Goal: Transaction & Acquisition: Purchase product/service

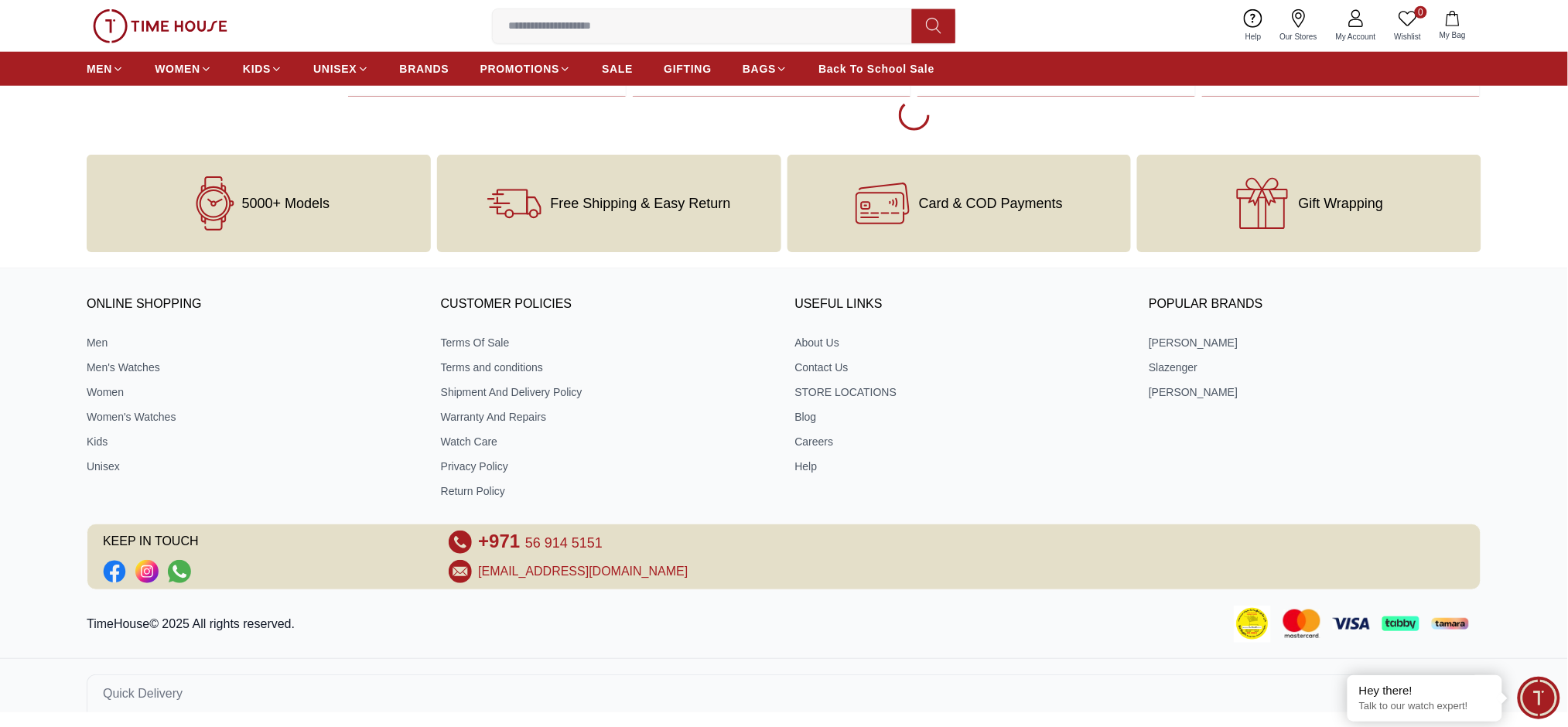
scroll to position [2595, 0]
click at [413, 71] on span "BRANDS" at bounding box center [424, 68] width 49 height 16
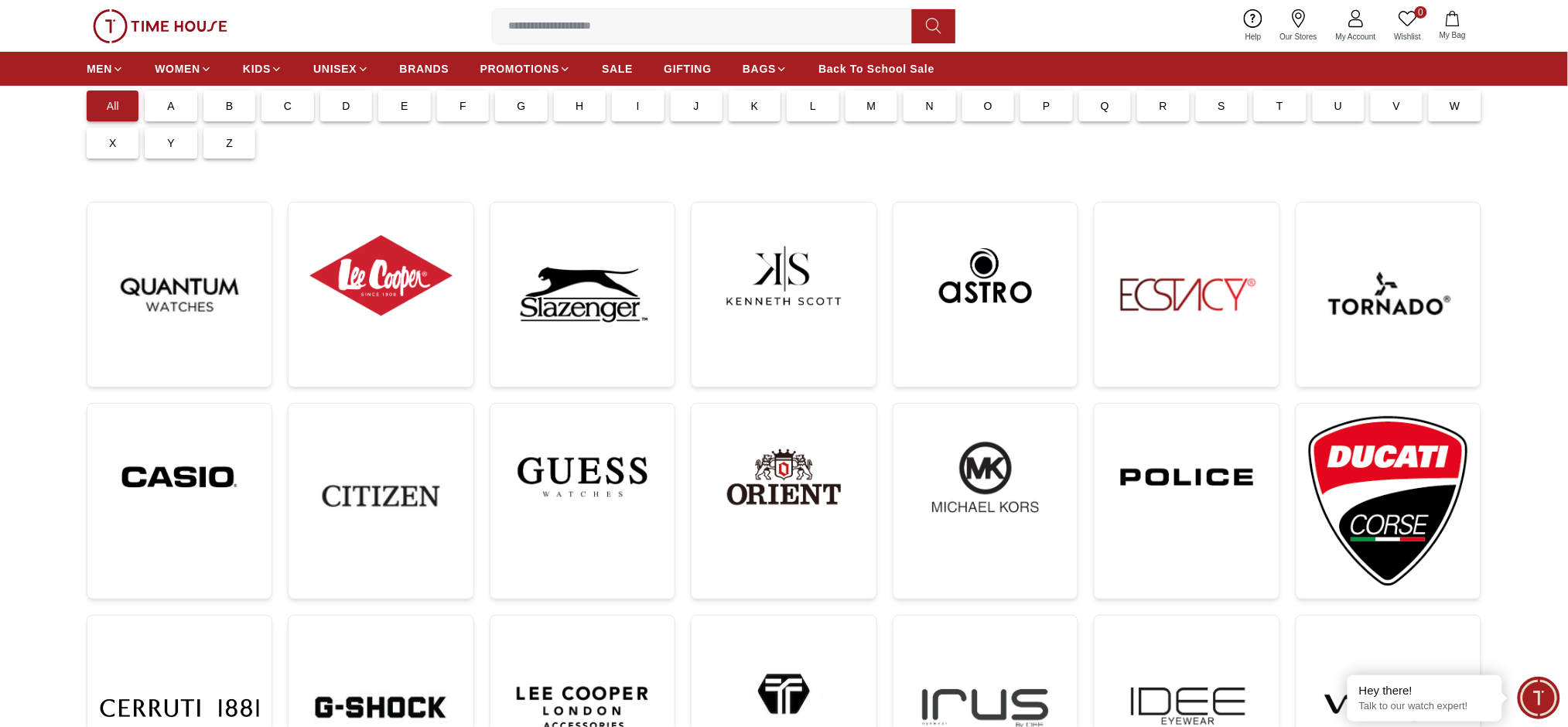
scroll to position [121, 0]
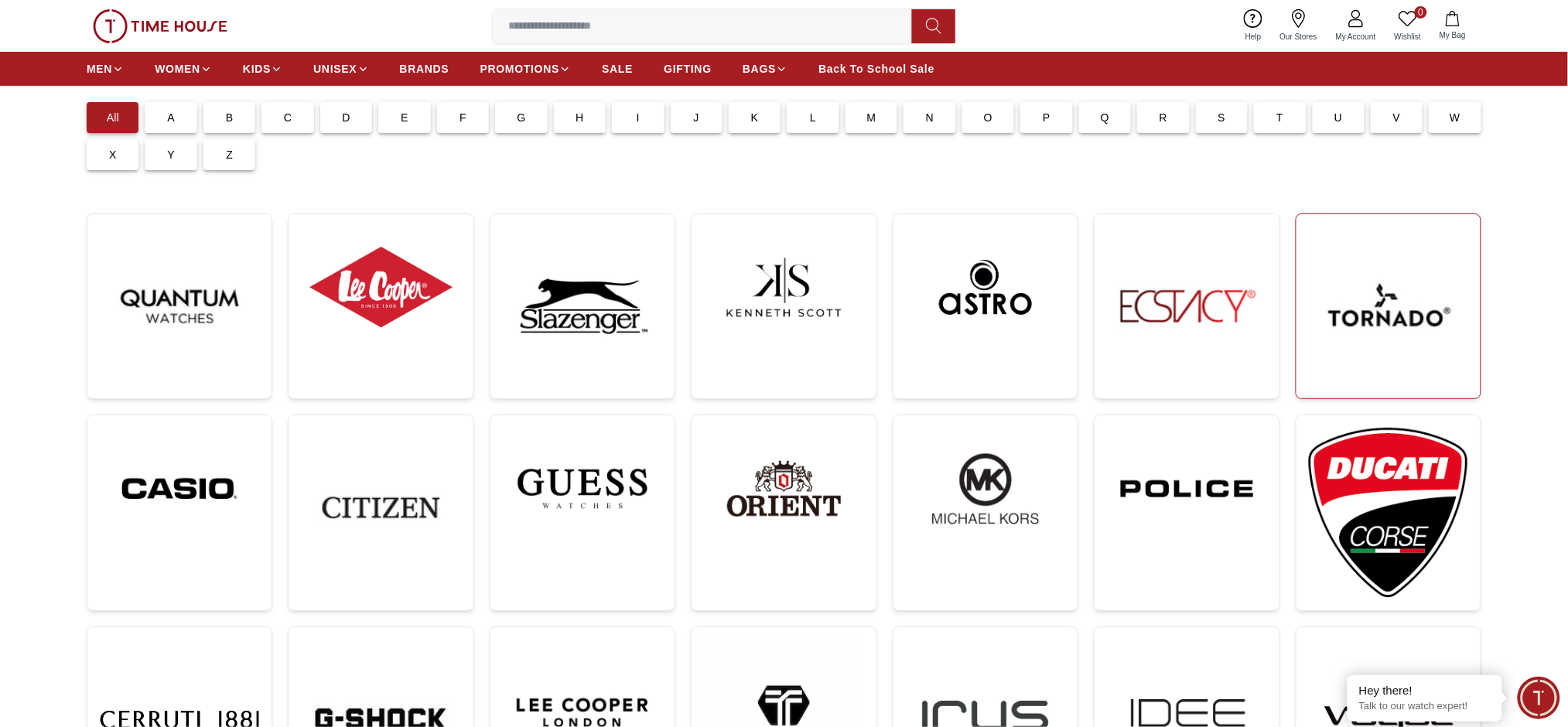
click at [1371, 343] on img at bounding box center [1388, 306] width 159 height 159
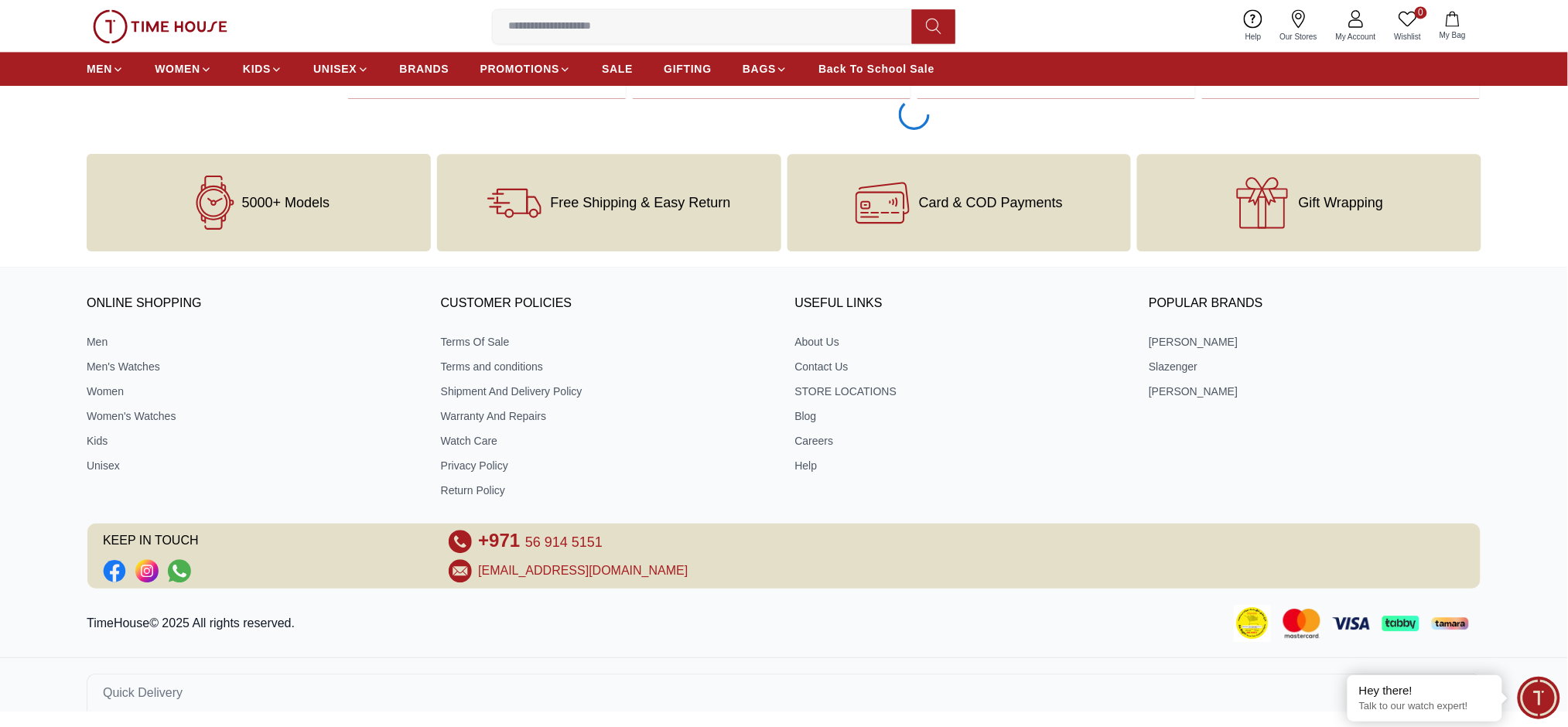
scroll to position [3326, 0]
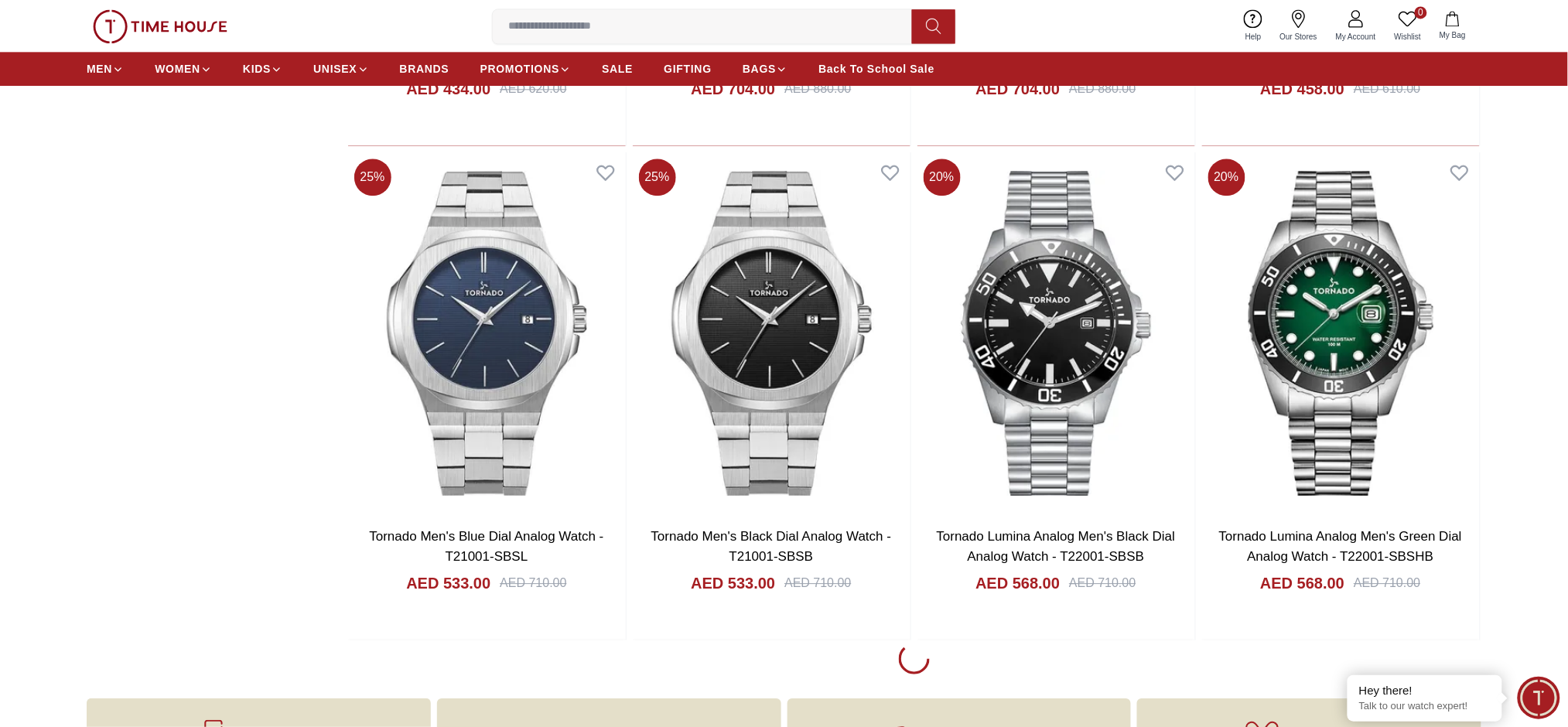
scroll to position [7864, 0]
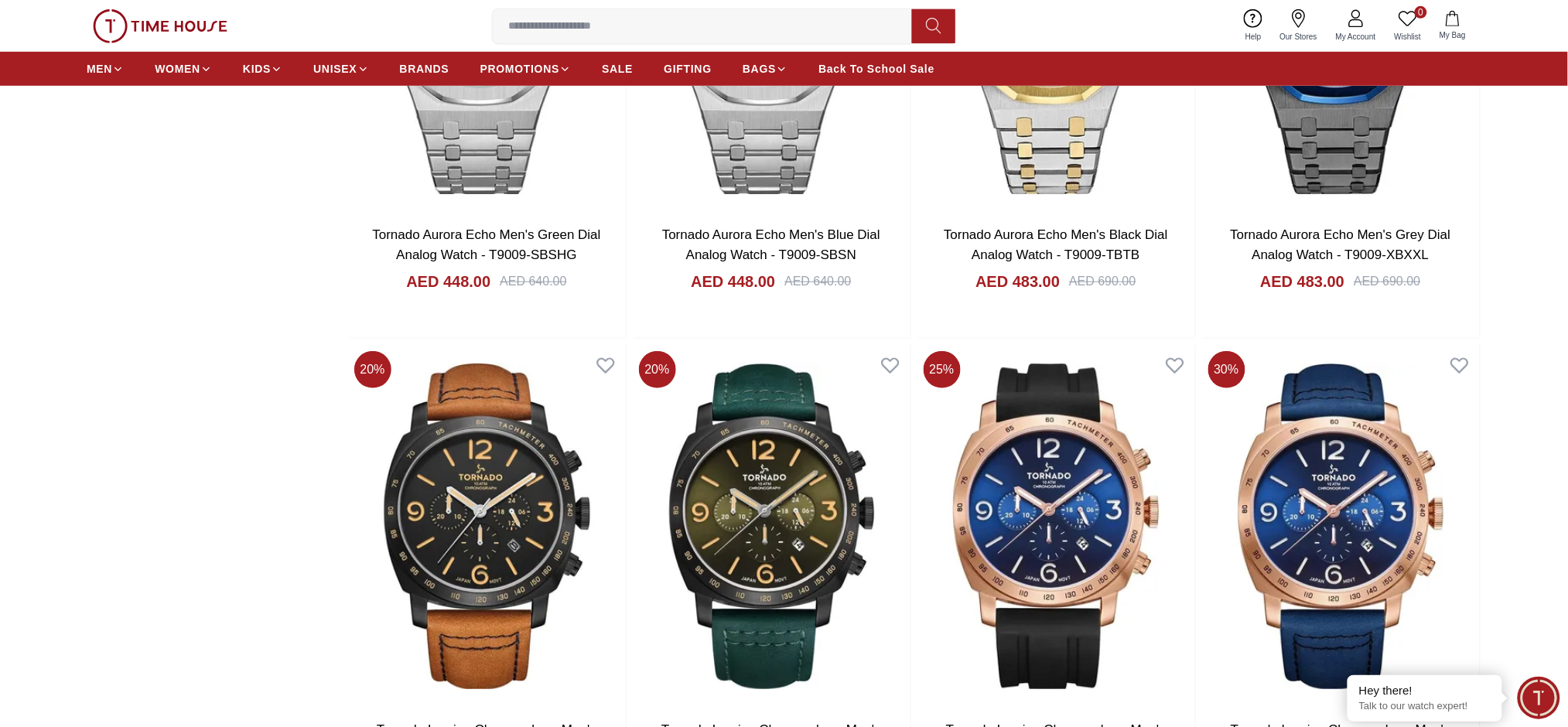
scroll to position [17545, 0]
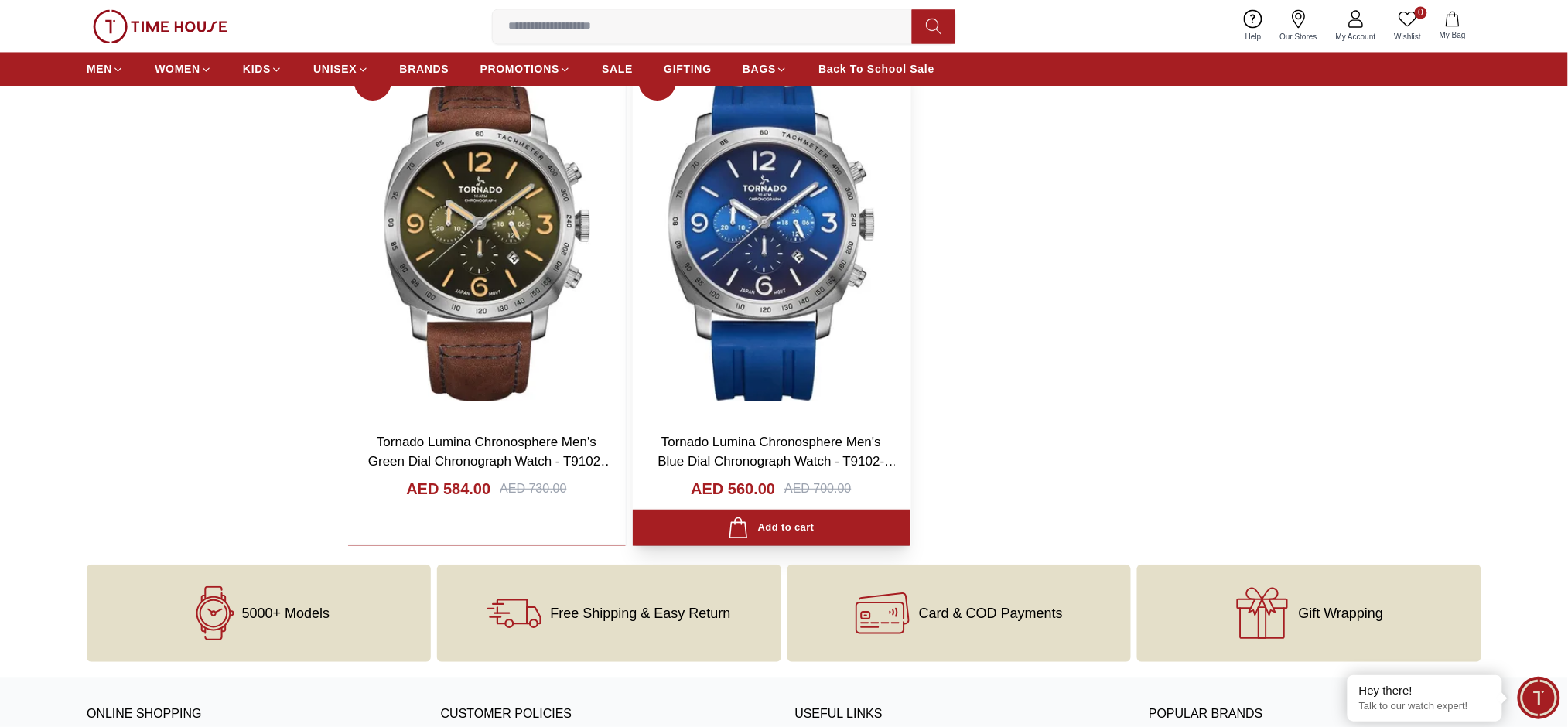
scroll to position [18164, 0]
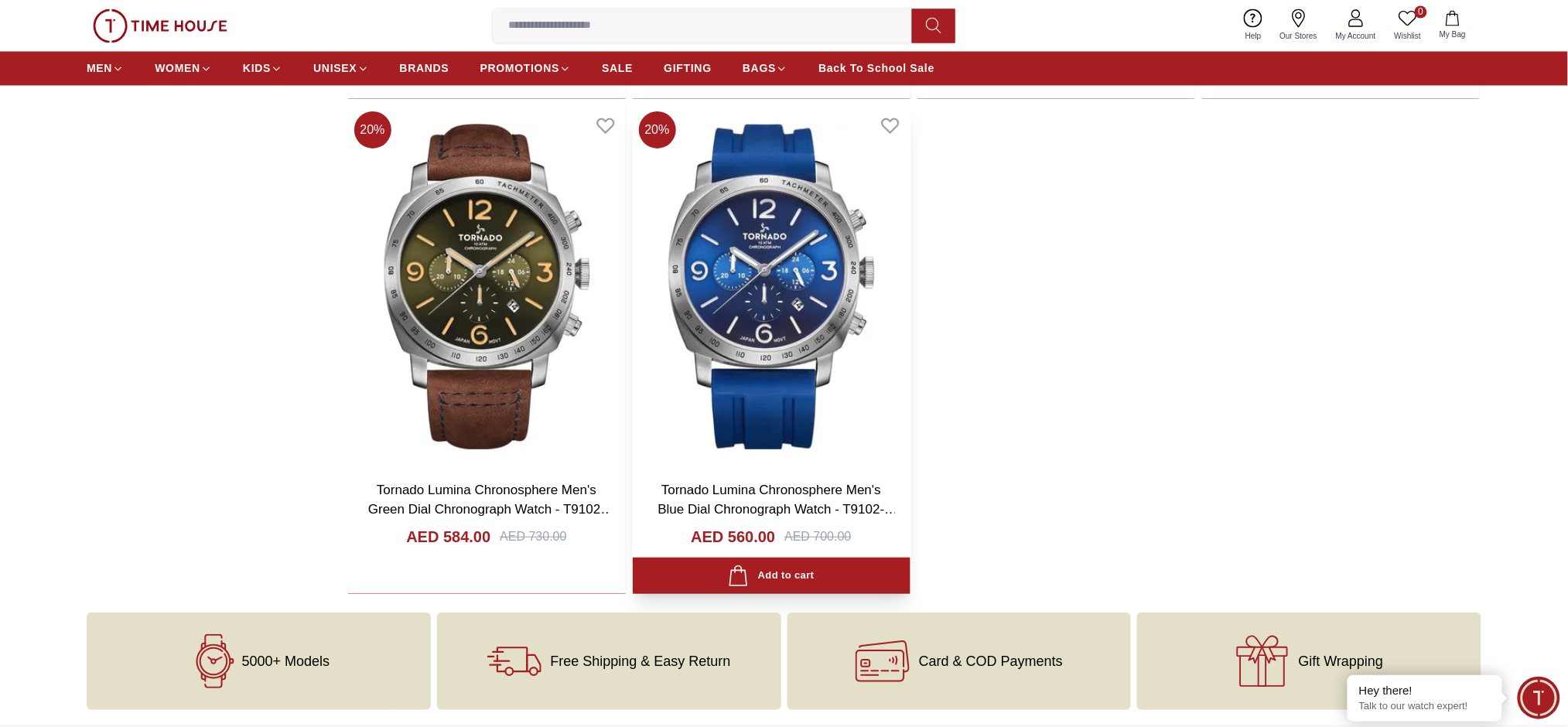
click at [833, 229] on img at bounding box center [771, 286] width 277 height 362
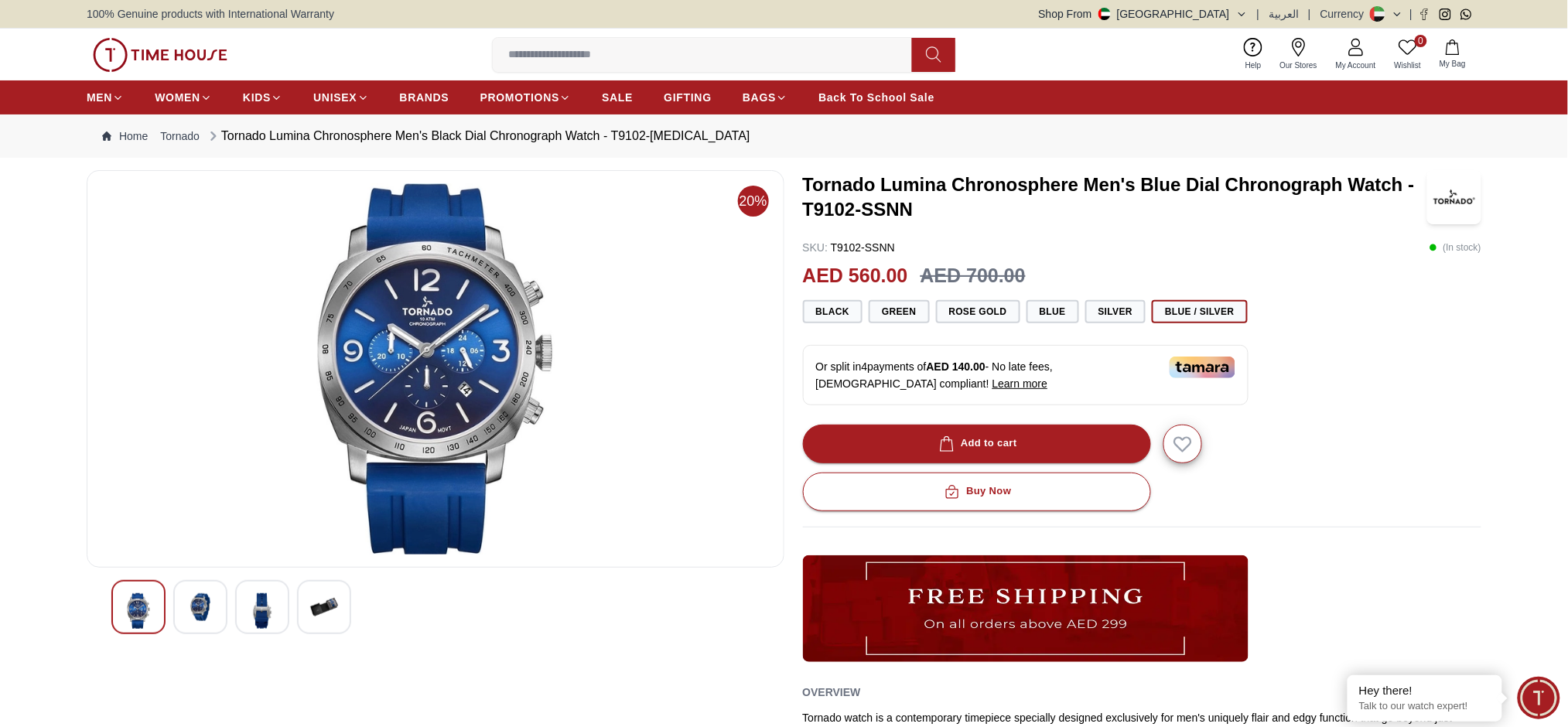
click at [523, 253] on img at bounding box center [436, 369] width 672 height 371
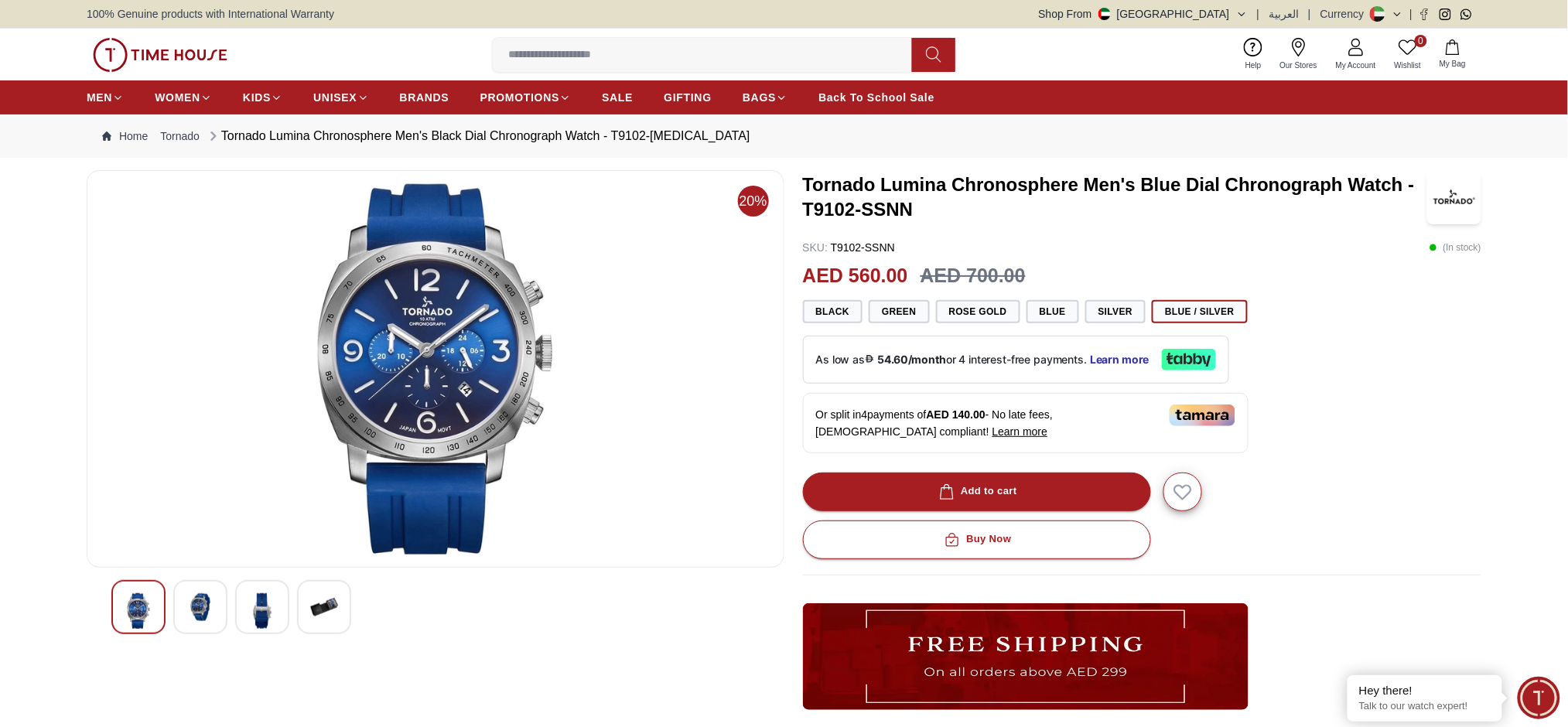
click at [192, 610] on img at bounding box center [200, 606] width 27 height 27
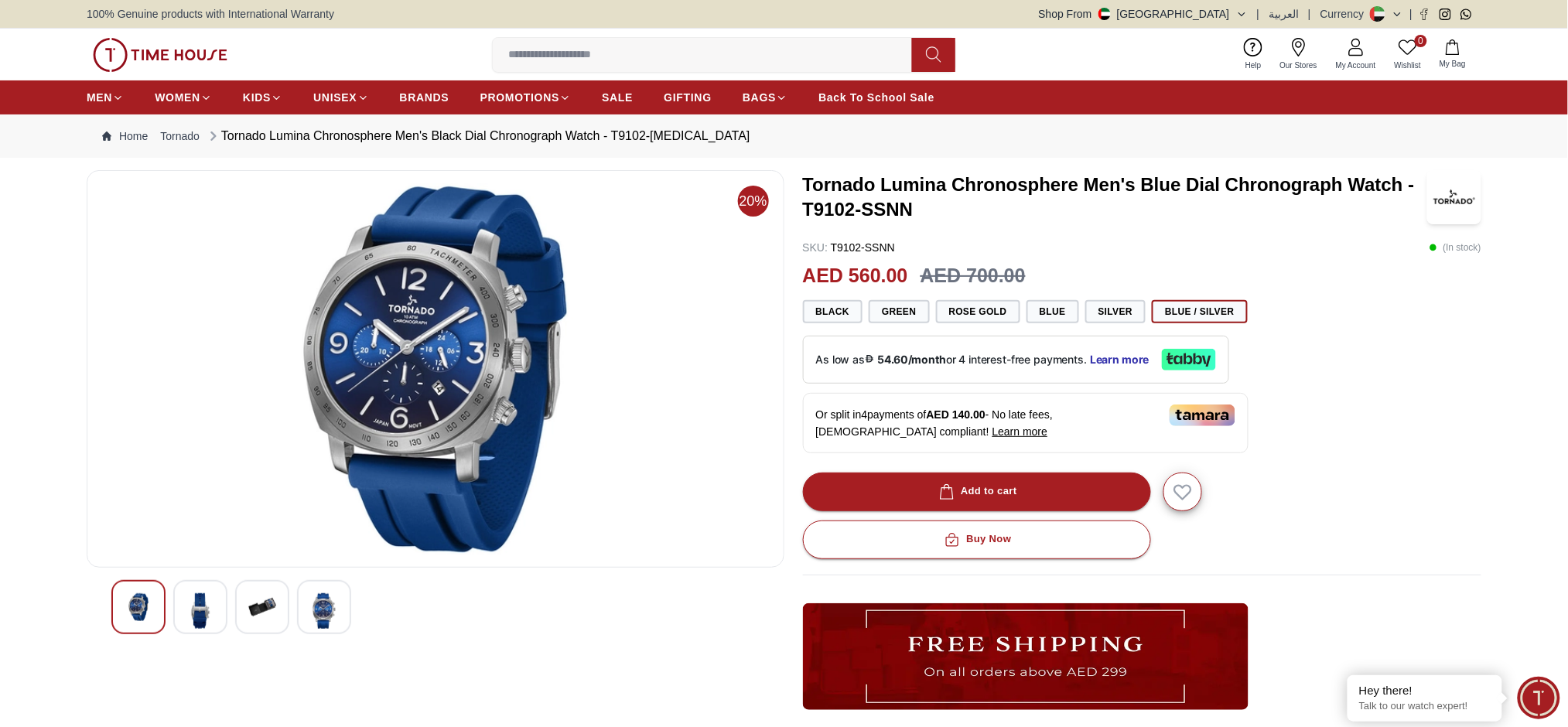
click at [151, 619] on img at bounding box center [137, 606] width 27 height 27
click at [518, 348] on img at bounding box center [436, 369] width 672 height 371
click at [337, 610] on img at bounding box center [323, 610] width 27 height 36
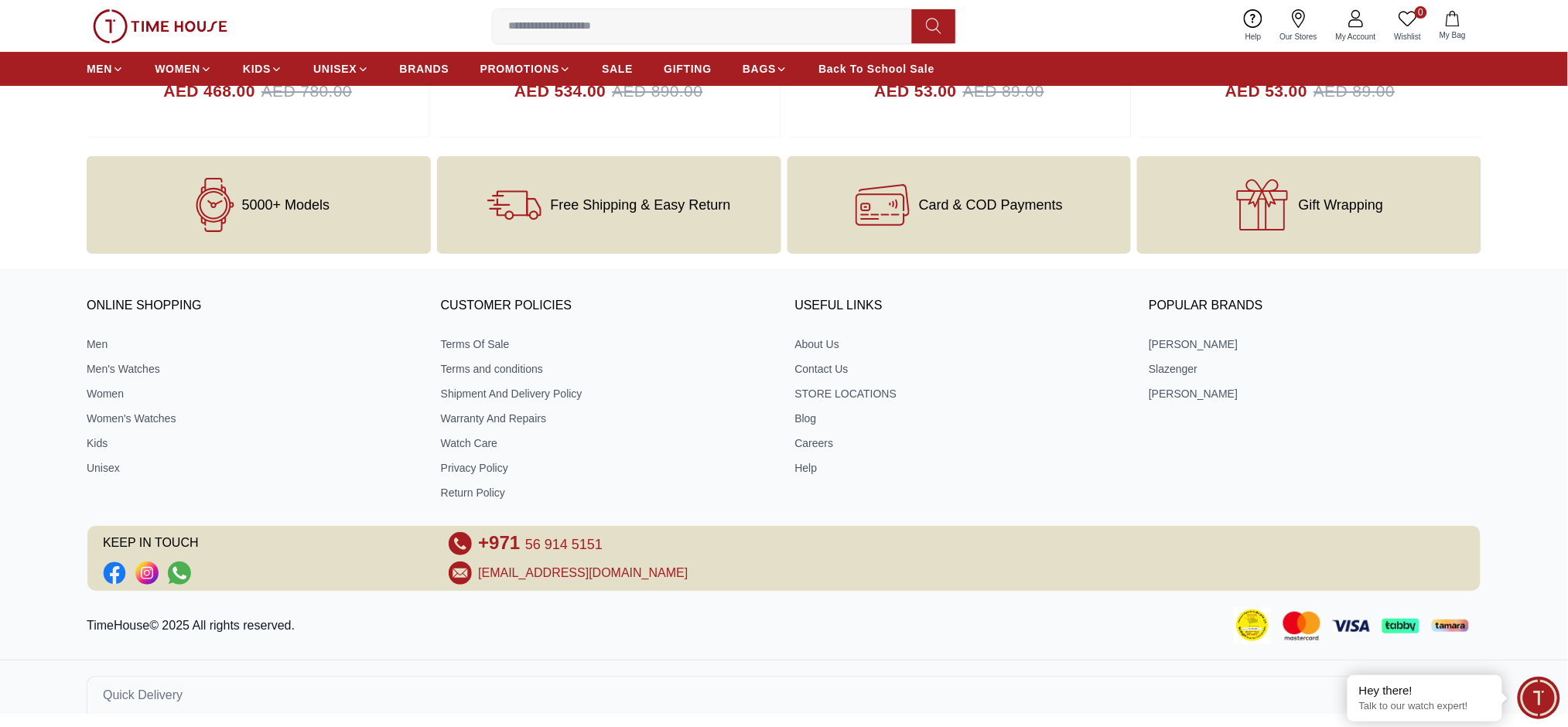
scroll to position [1709, 0]
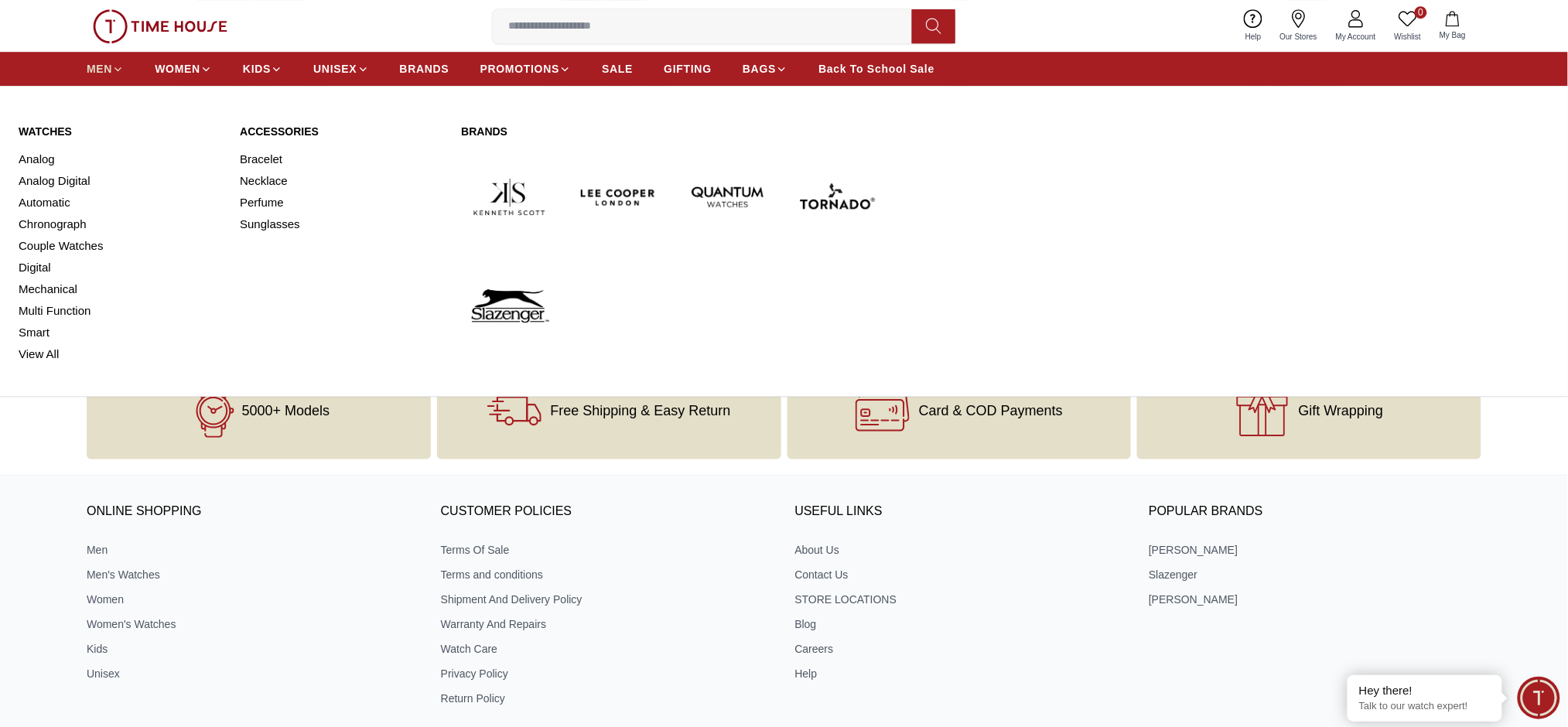
click at [105, 69] on span "MEN" at bounding box center [99, 68] width 26 height 16
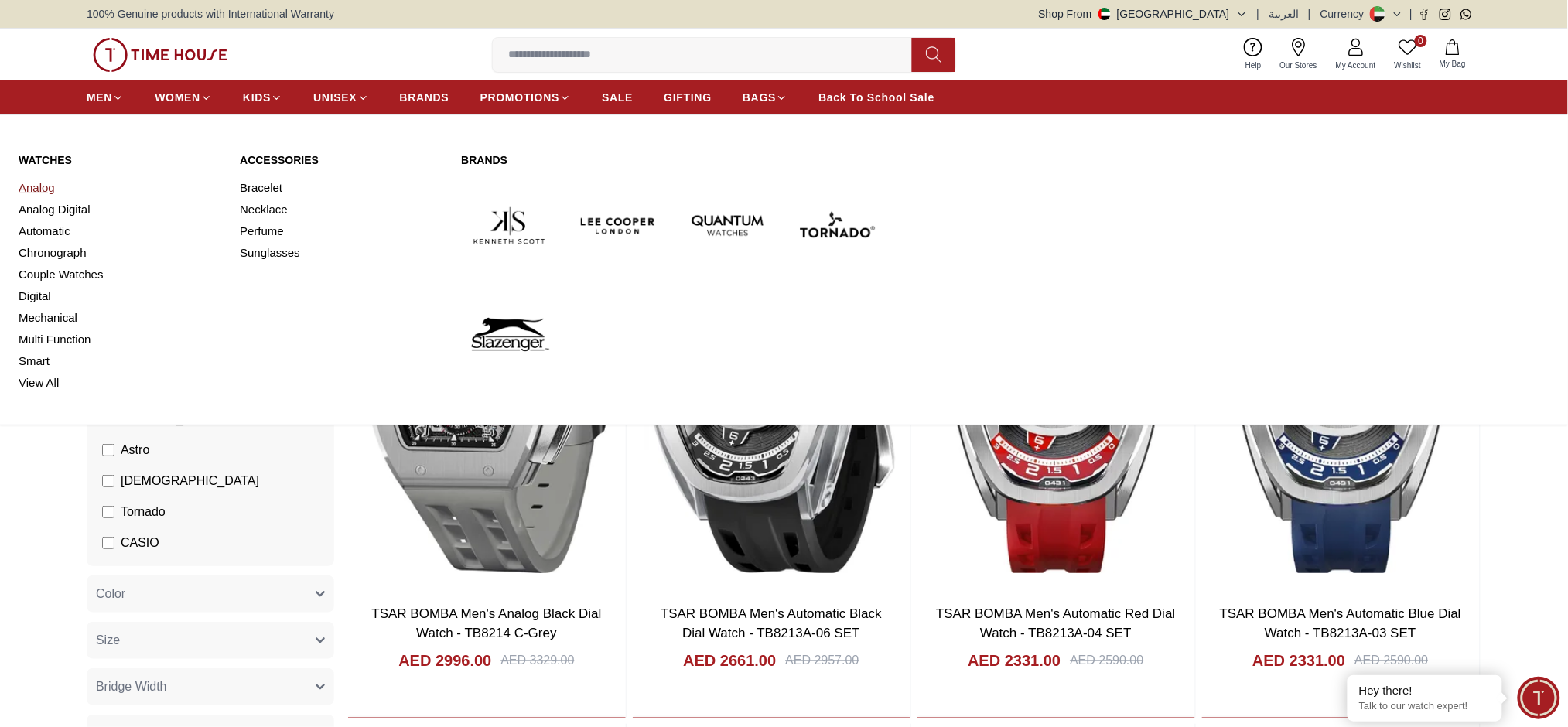
click at [38, 190] on link "Analog" at bounding box center [119, 188] width 202 height 22
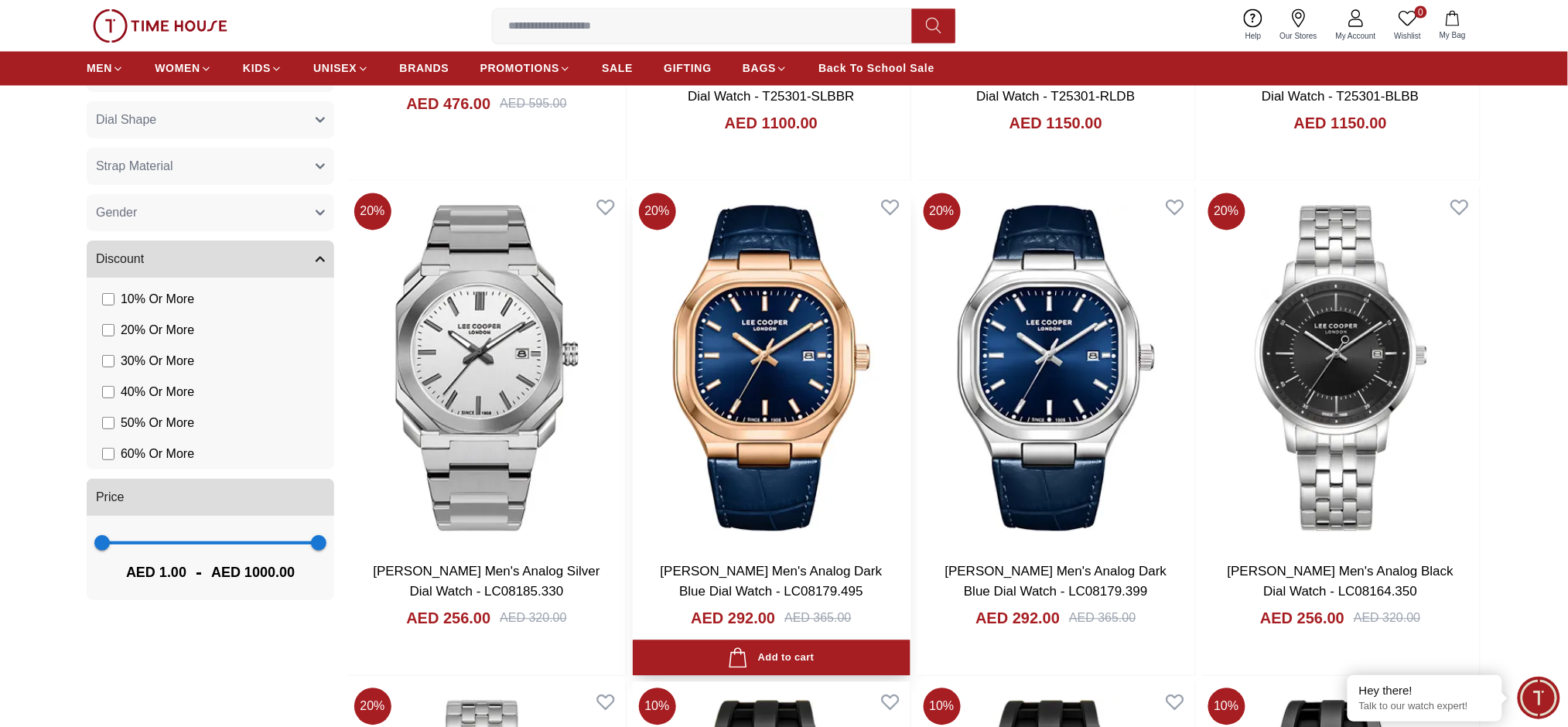
scroll to position [928, 0]
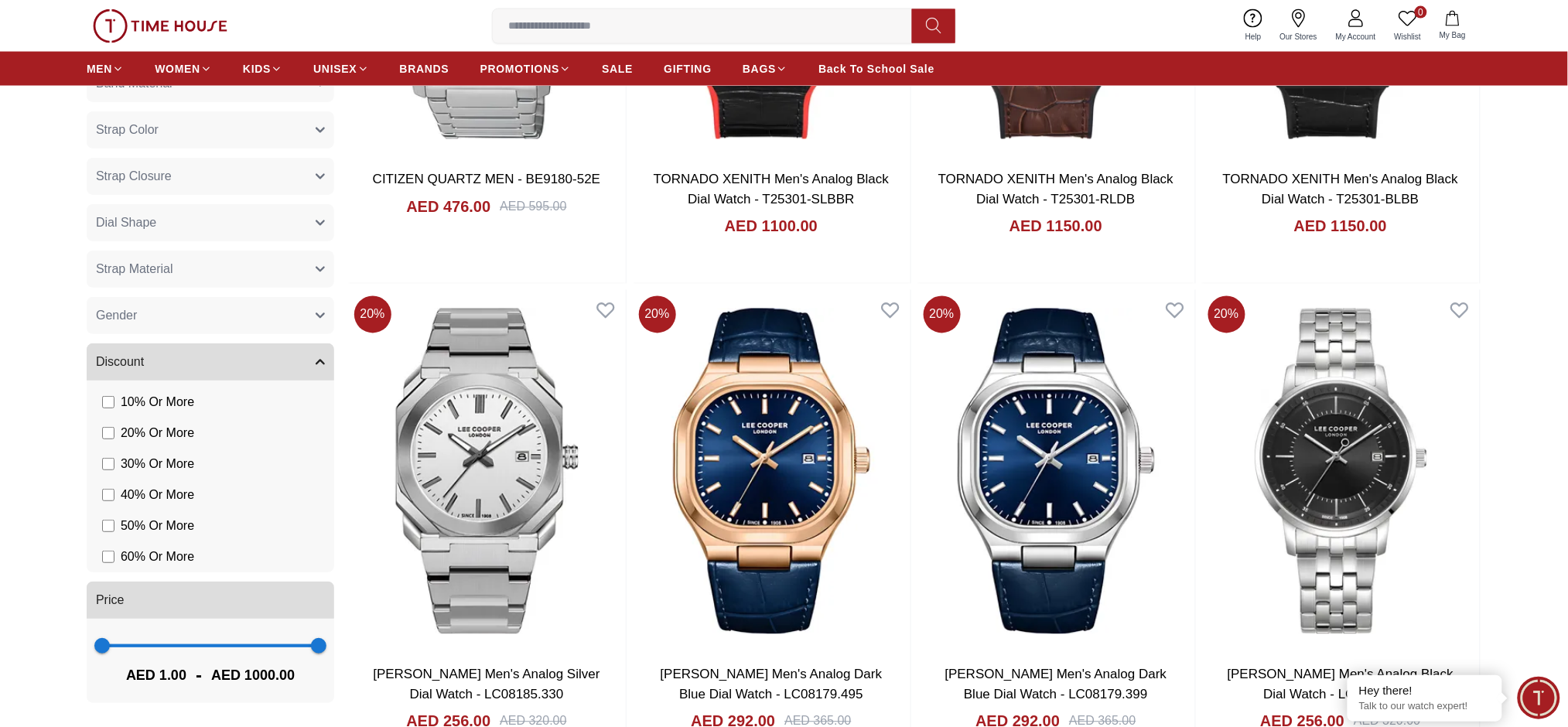
click at [273, 305] on button "Gender" at bounding box center [210, 315] width 247 height 37
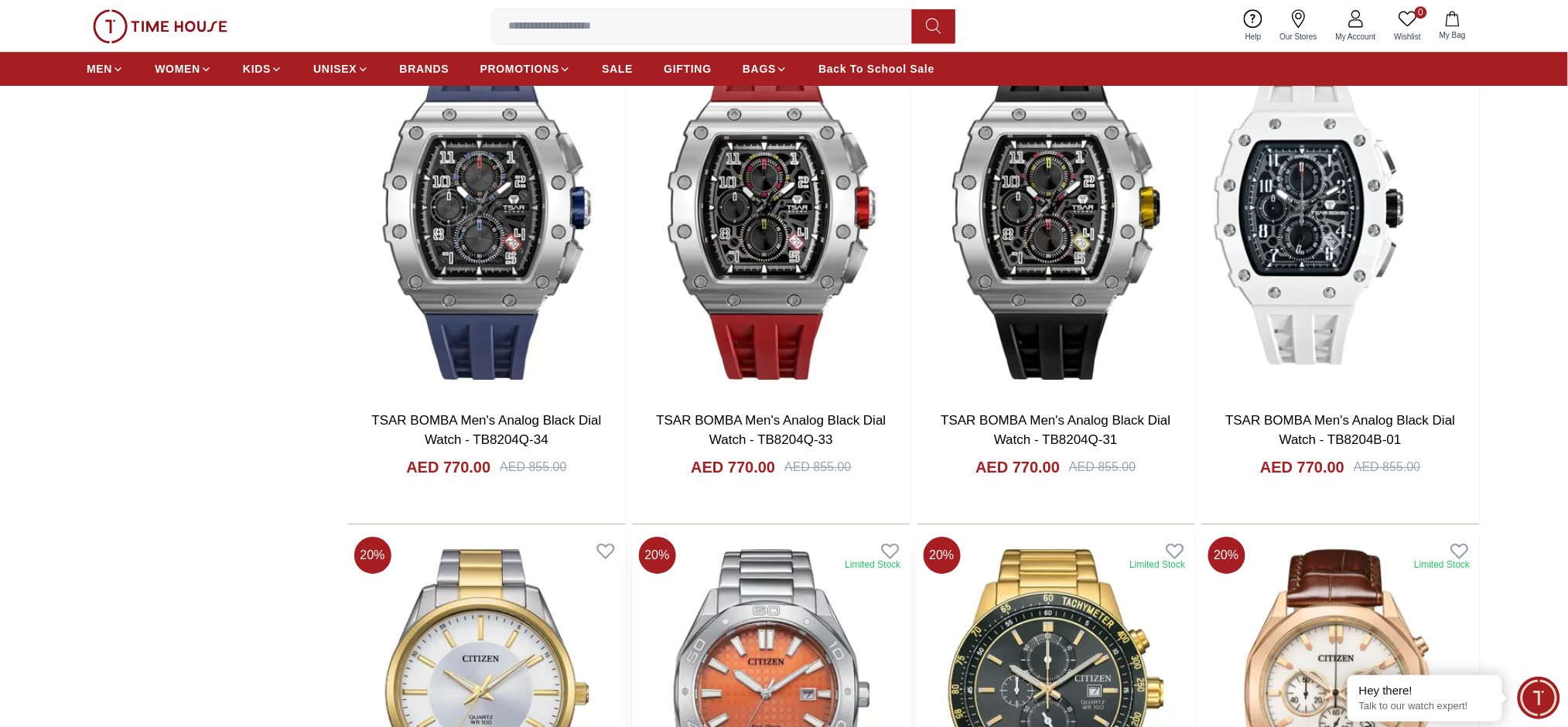
scroll to position [1649, 0]
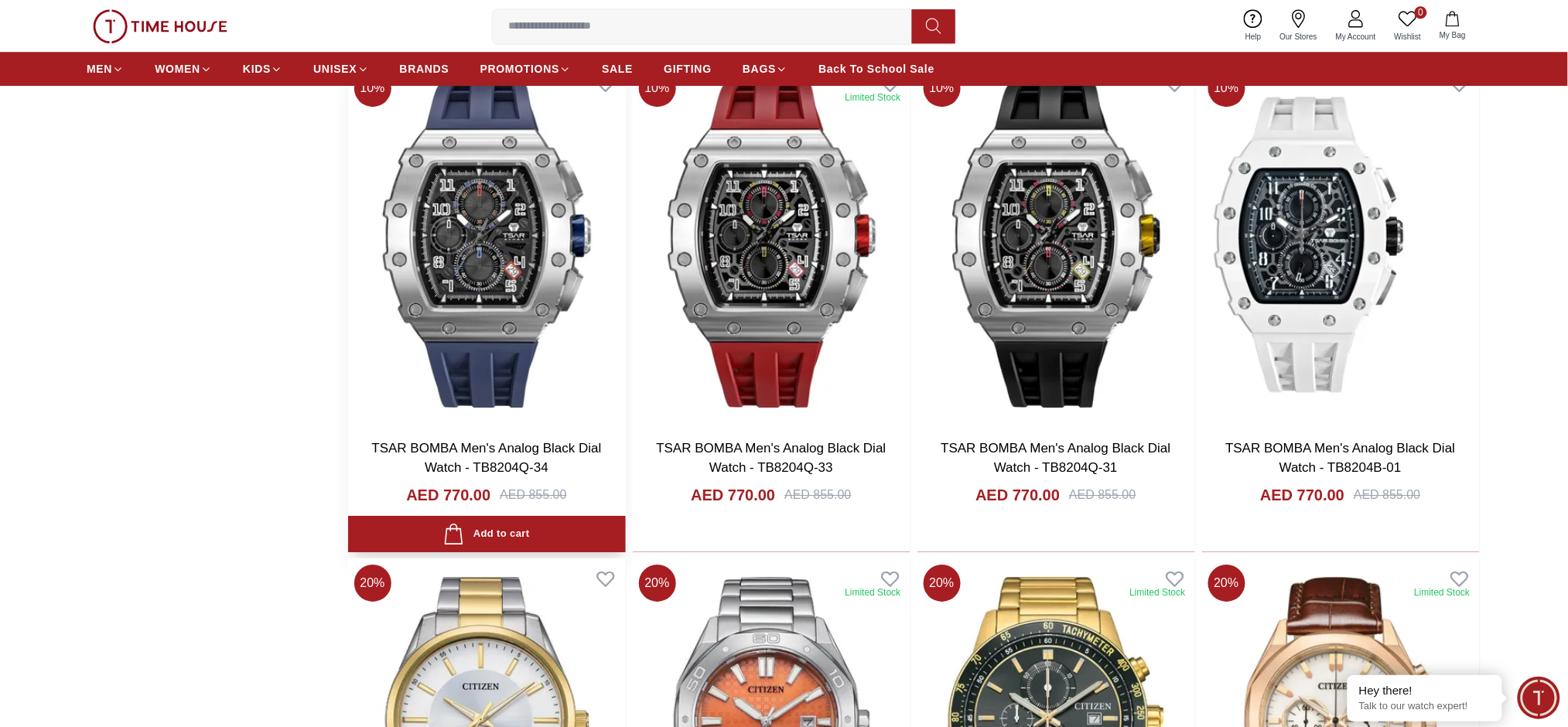
drag, startPoint x: 700, startPoint y: 453, endPoint x: 423, endPoint y: 454, distance: 277.0
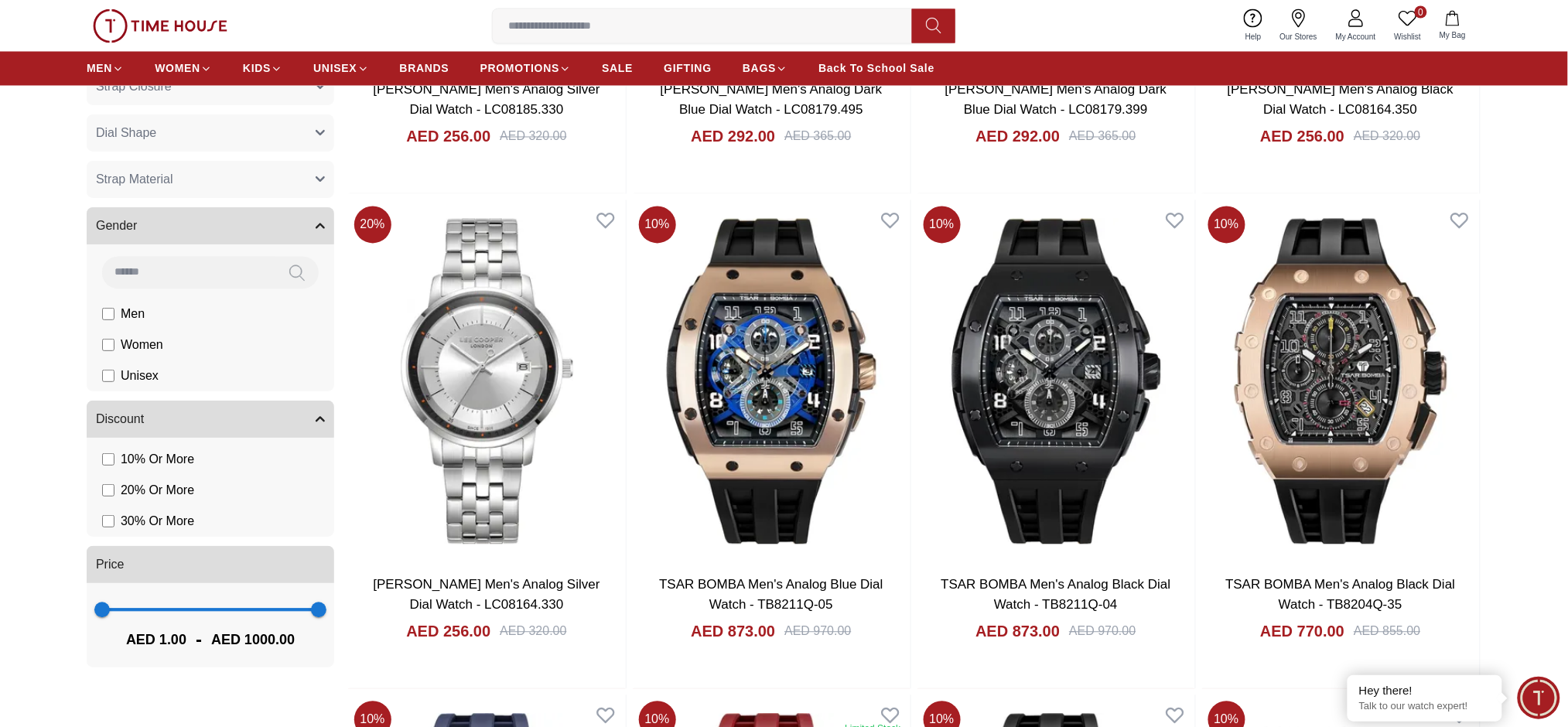
scroll to position [1033, 0]
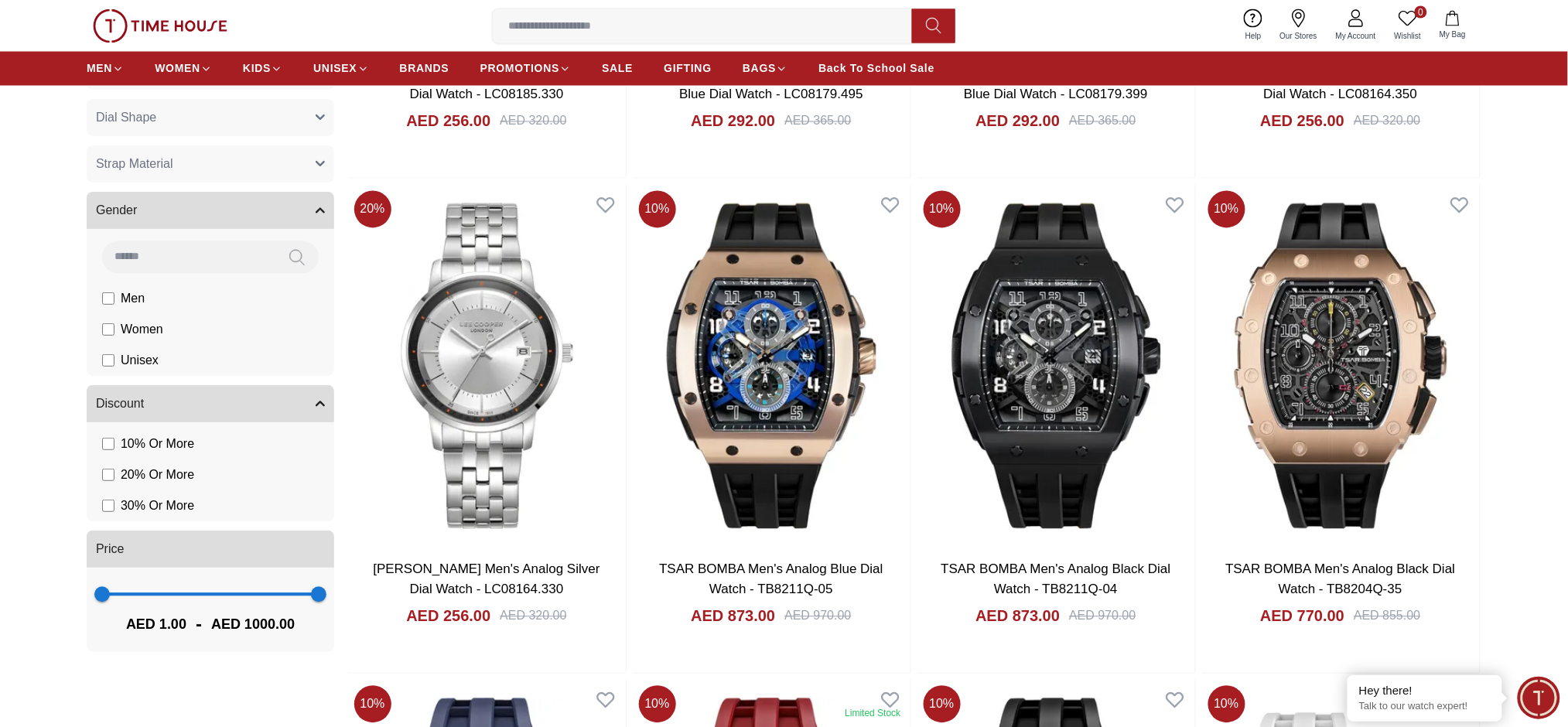
click at [223, 209] on button "Gender" at bounding box center [210, 210] width 247 height 37
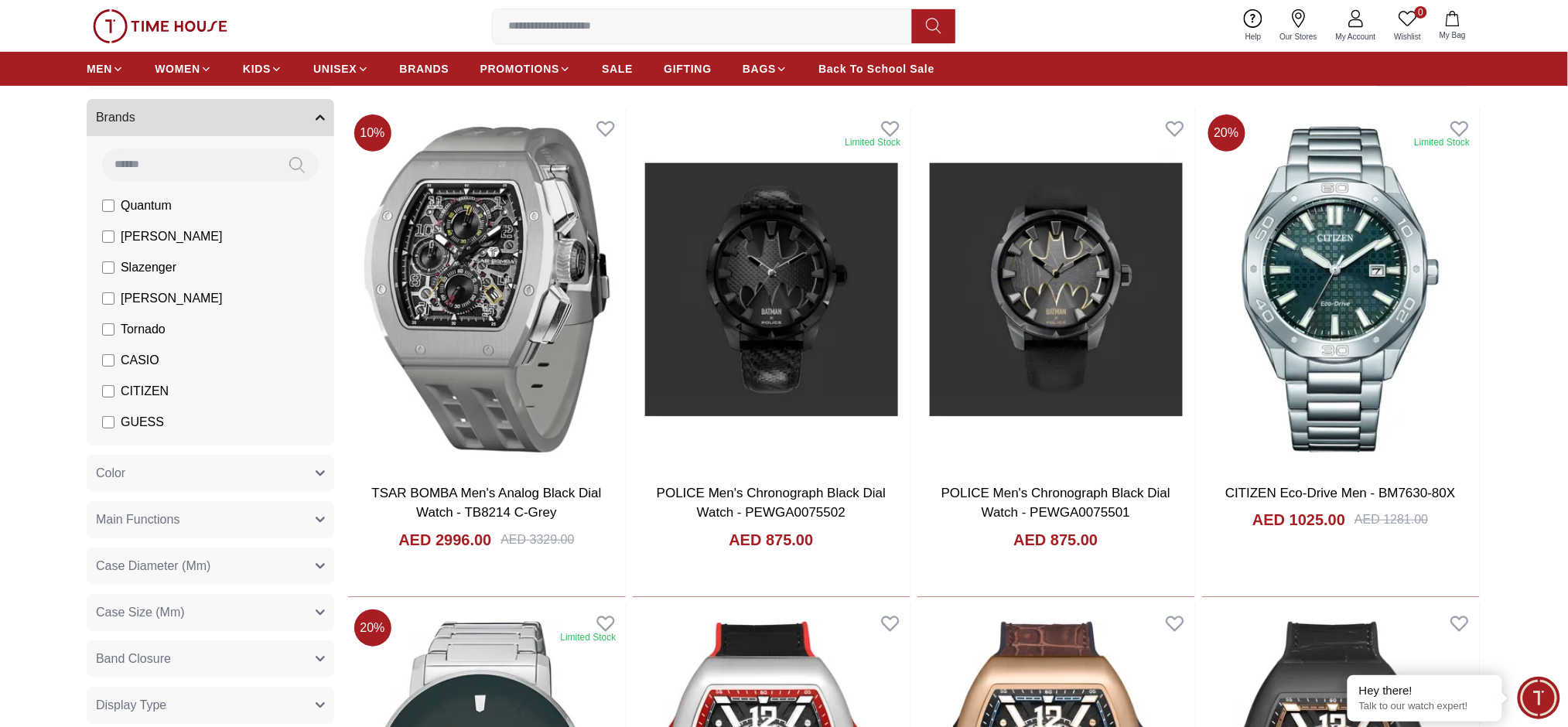
scroll to position [105, 0]
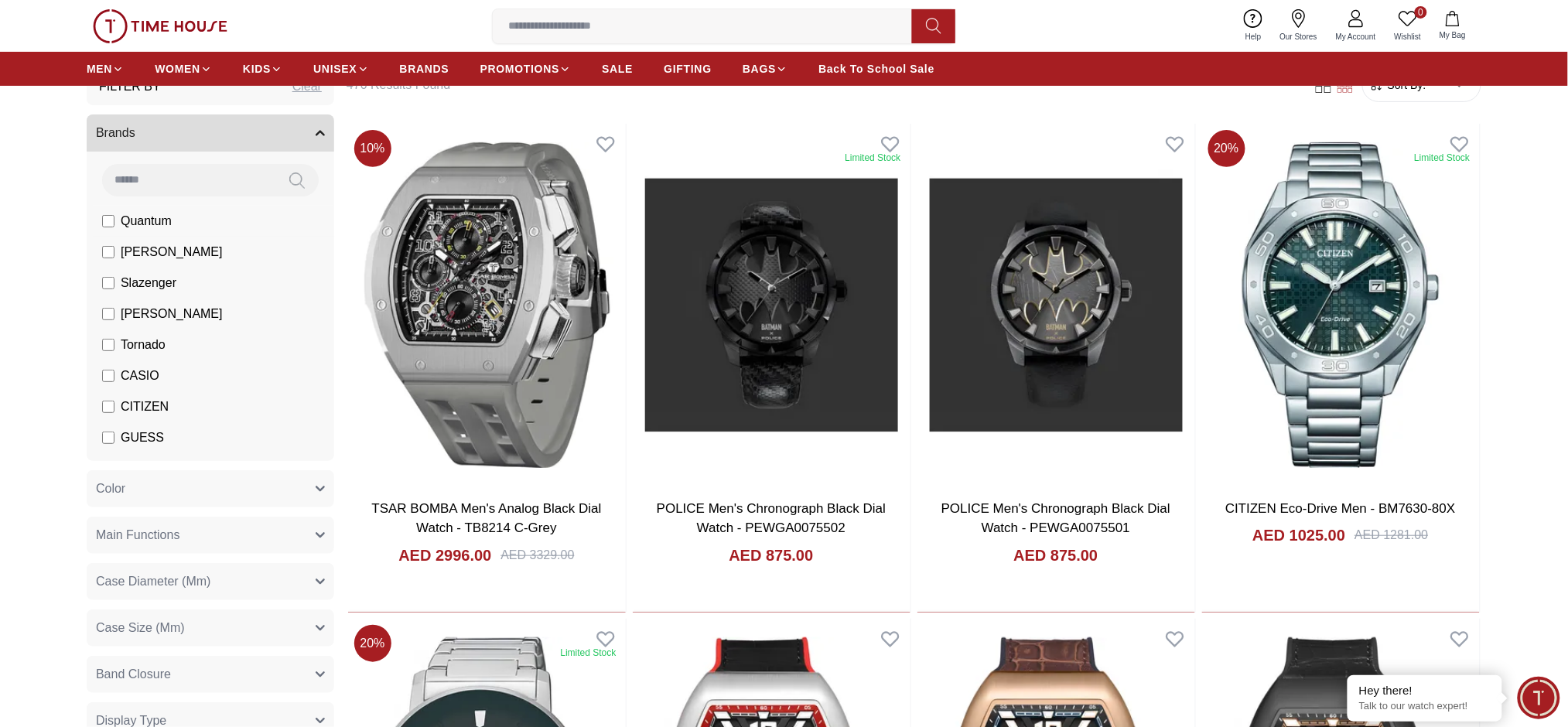
click at [202, 226] on li "Quantum" at bounding box center [213, 221] width 242 height 31
click at [117, 222] on label "Quantum" at bounding box center [137, 221] width 70 height 18
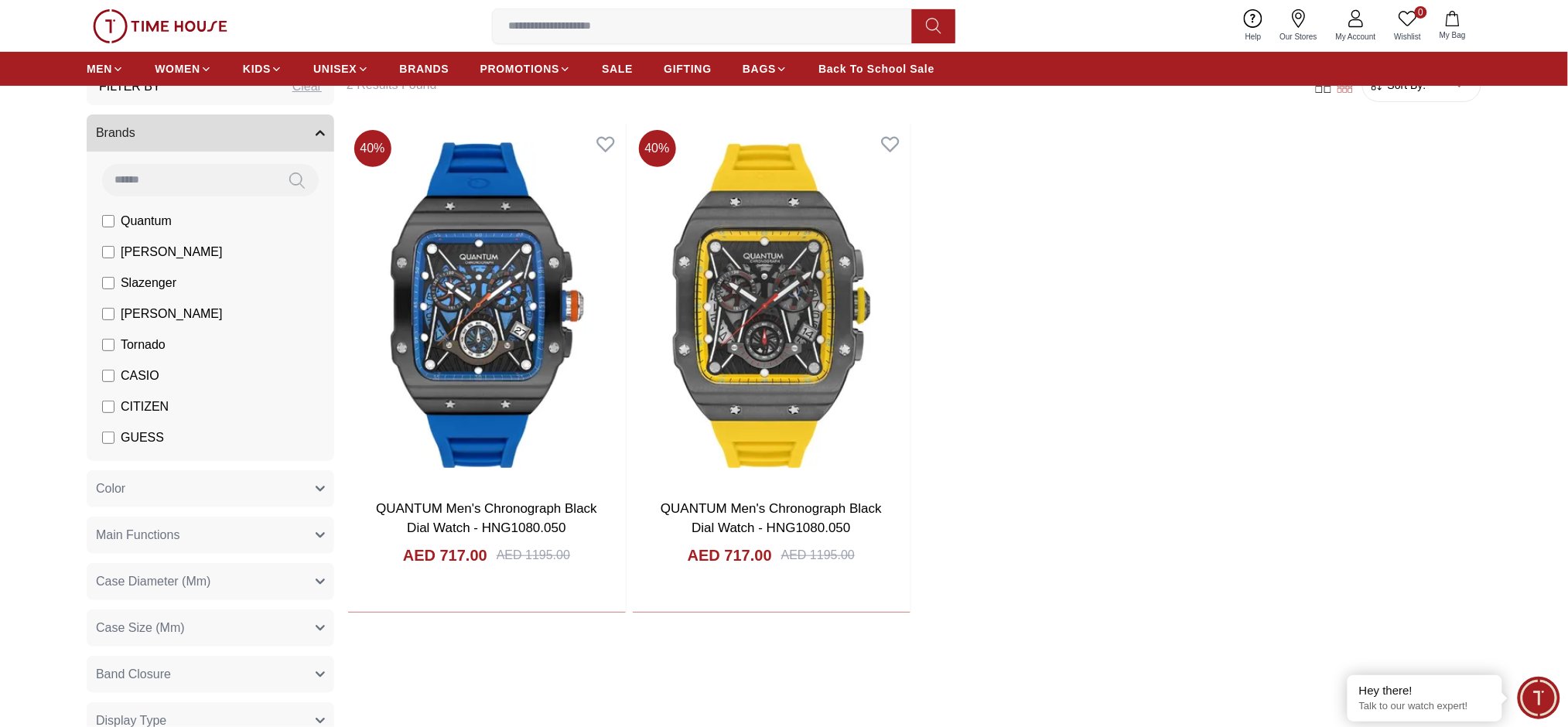
click at [168, 254] on span "[PERSON_NAME]" at bounding box center [172, 252] width 102 height 18
click at [117, 221] on label "Quantum" at bounding box center [137, 221] width 70 height 18
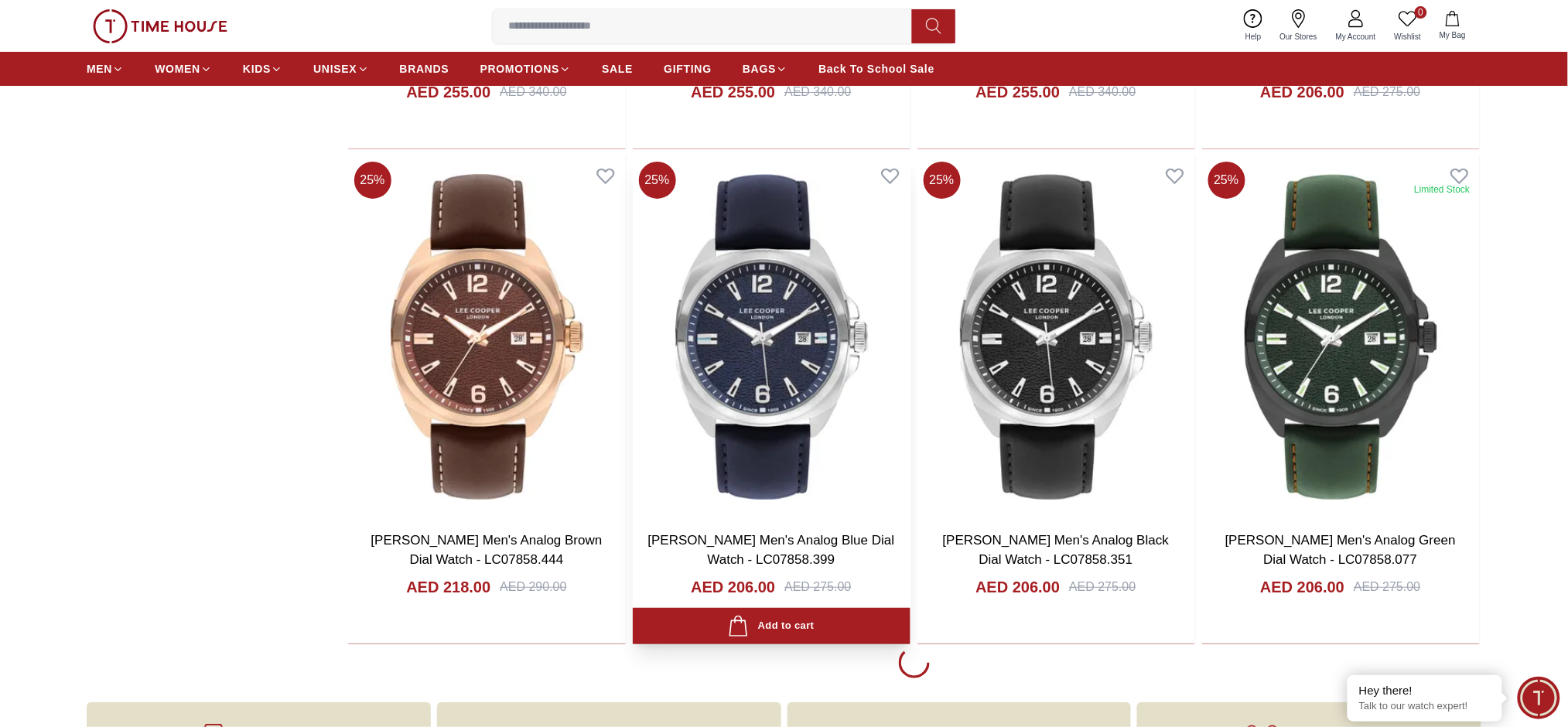
scroll to position [2064, 0]
